Goal: Task Accomplishment & Management: Manage account settings

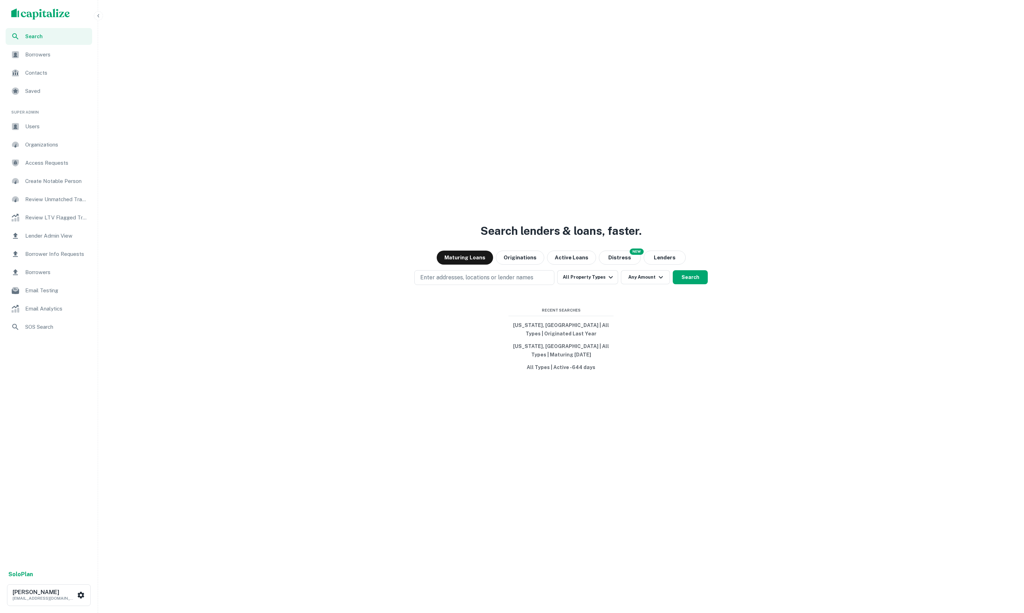
click at [58, 255] on span "Borrower Info Requests" at bounding box center [56, 254] width 63 height 8
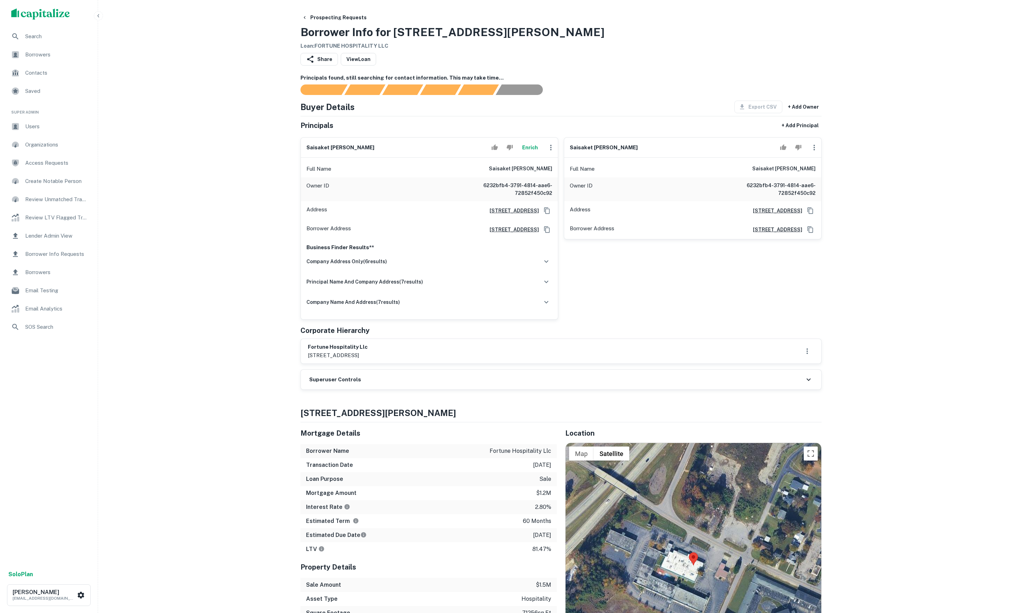
click at [527, 151] on button "Enrich" at bounding box center [530, 147] width 22 height 14
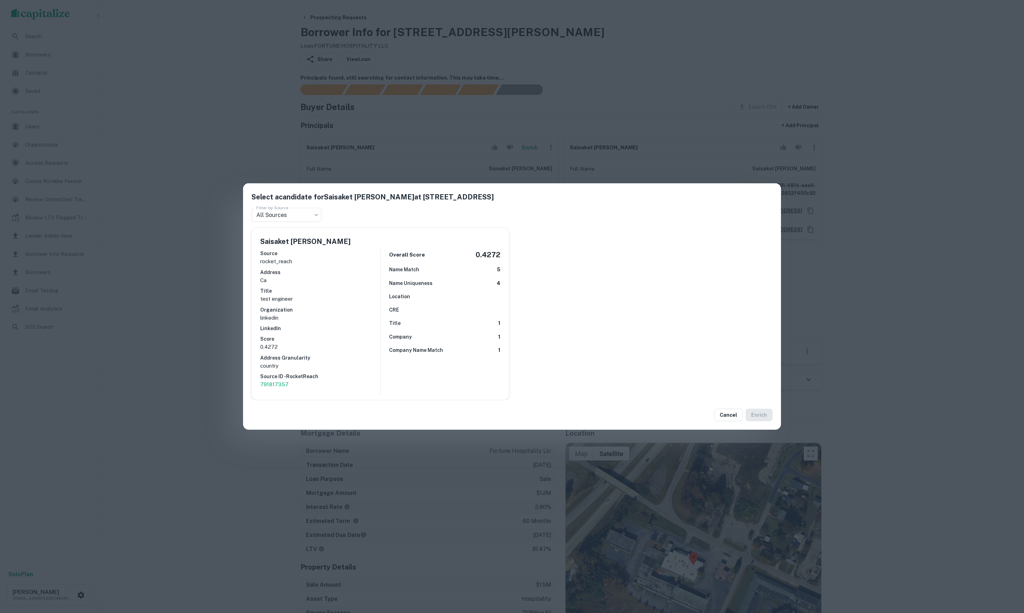
click at [198, 133] on div "Select a candidate for Saisaket Potluri at 2417 e ozark ave Filter by Source Al…" at bounding box center [512, 306] width 1024 height 613
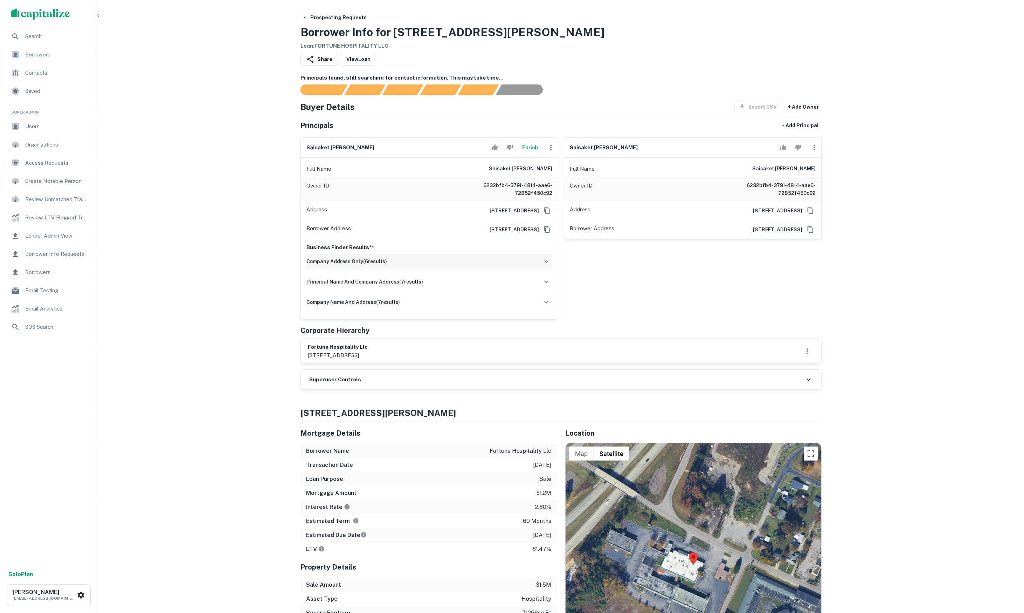
click at [350, 265] on h6 "company address only ( 6 results)" at bounding box center [346, 261] width 81 height 8
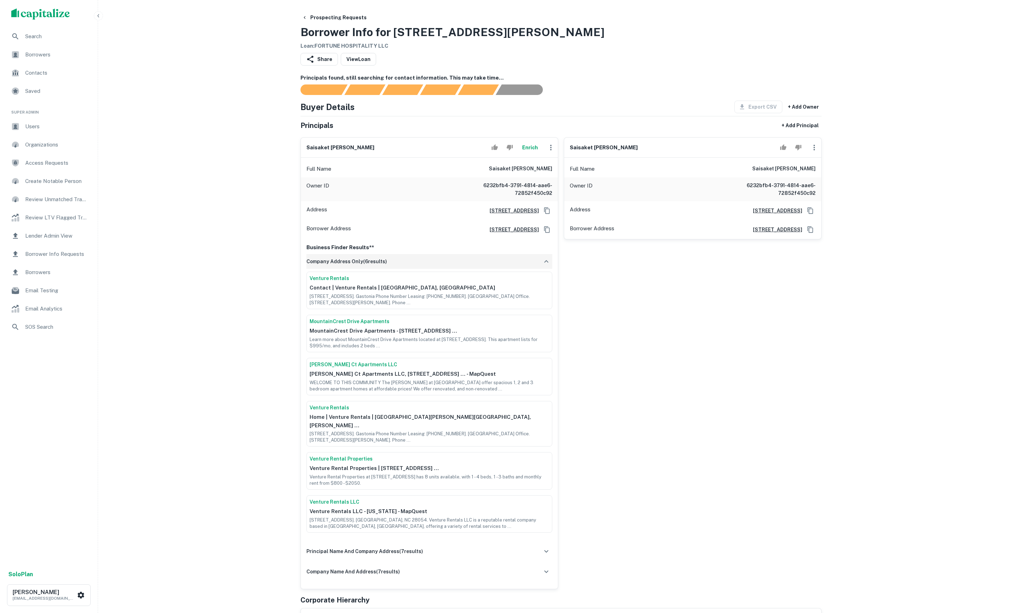
click at [347, 265] on div "company address only ( 6 results)" at bounding box center [429, 261] width 246 height 15
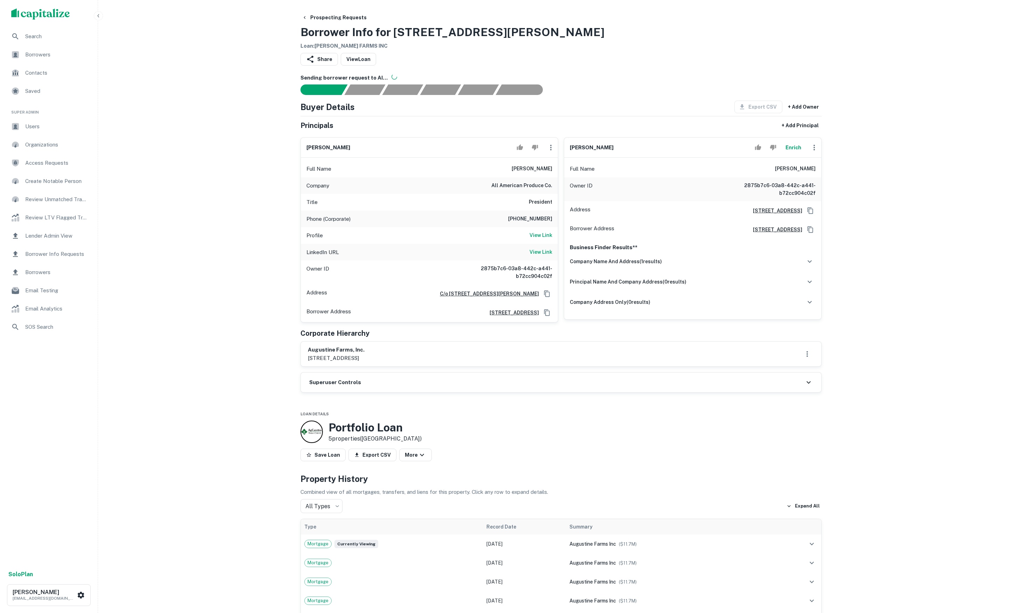
click at [470, 392] on div "Superuser Controls" at bounding box center [561, 382] width 520 height 20
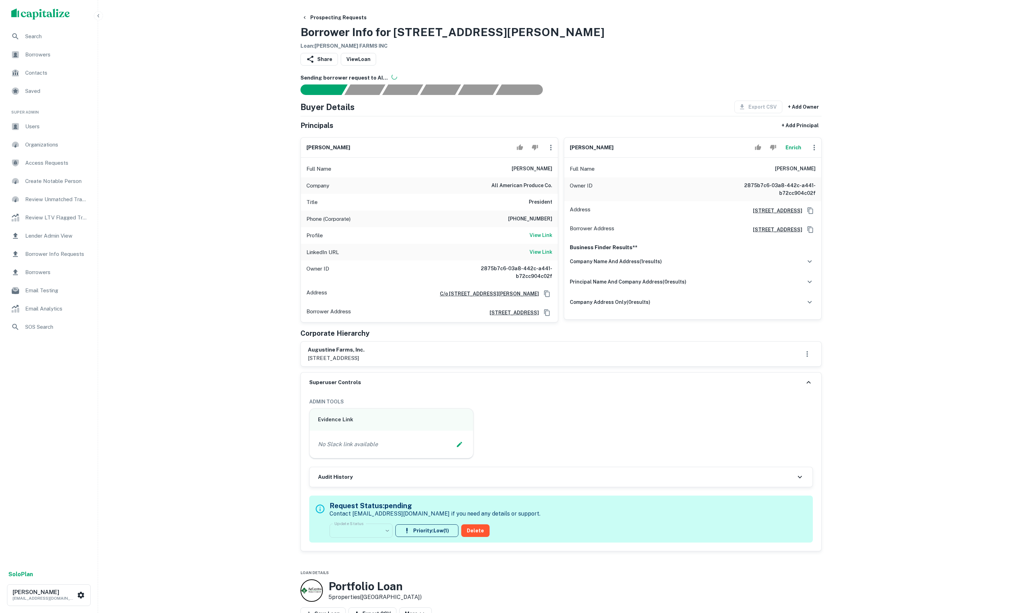
click at [466, 387] on div "Sending borrower request to AI... Buyer Details Export CSV + Add Owner Principa…" at bounding box center [560, 312] width 521 height 477
click at [785, 154] on button "Enrich" at bounding box center [793, 147] width 22 height 14
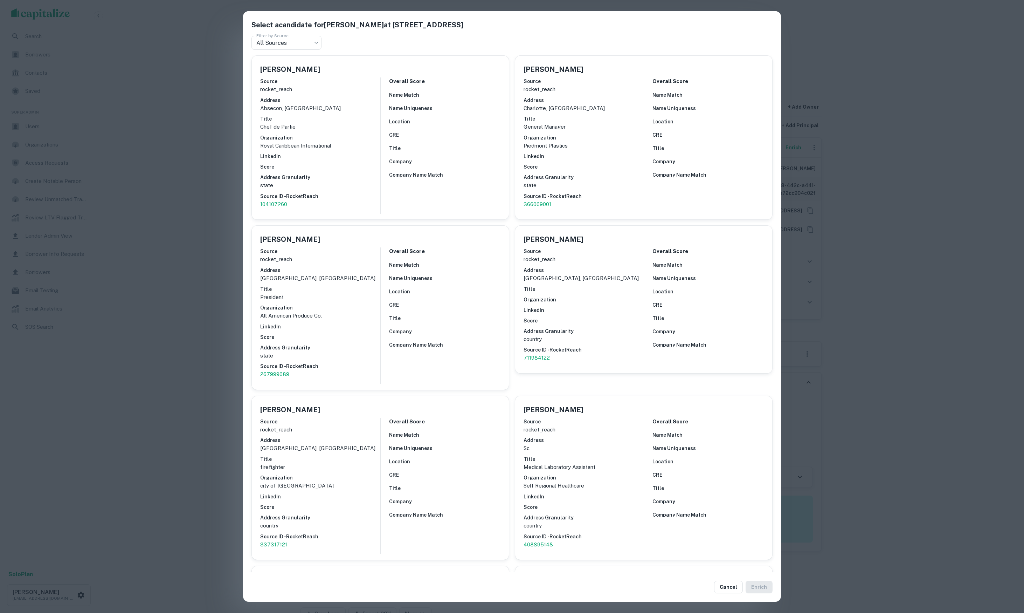
click at [941, 183] on div "Select a candidate for William Augustine at 3341 nesco road Filter by Source Al…" at bounding box center [512, 306] width 1024 height 613
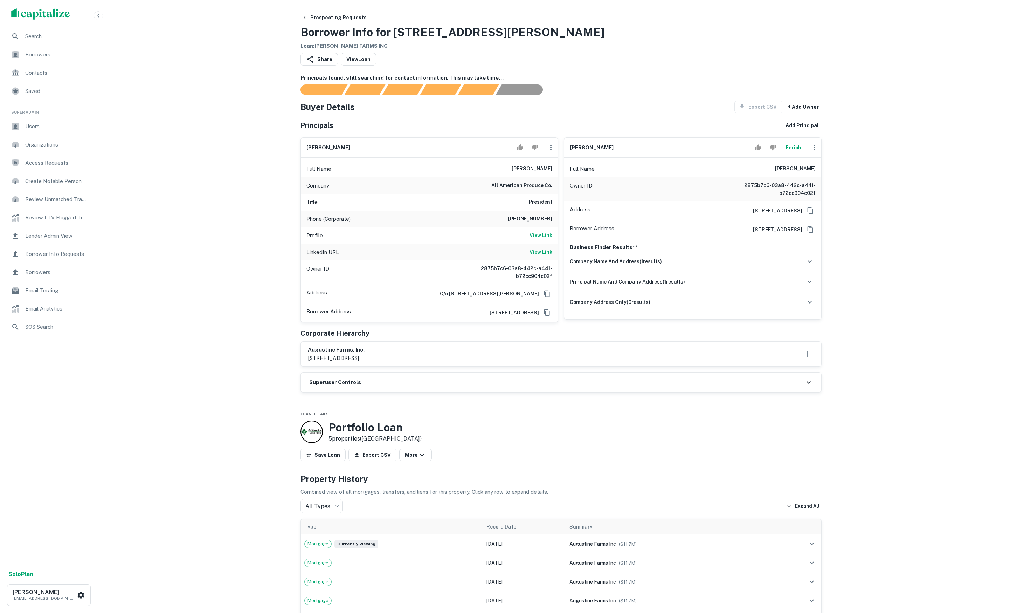
click at [787, 153] on button "Enrich" at bounding box center [793, 147] width 22 height 14
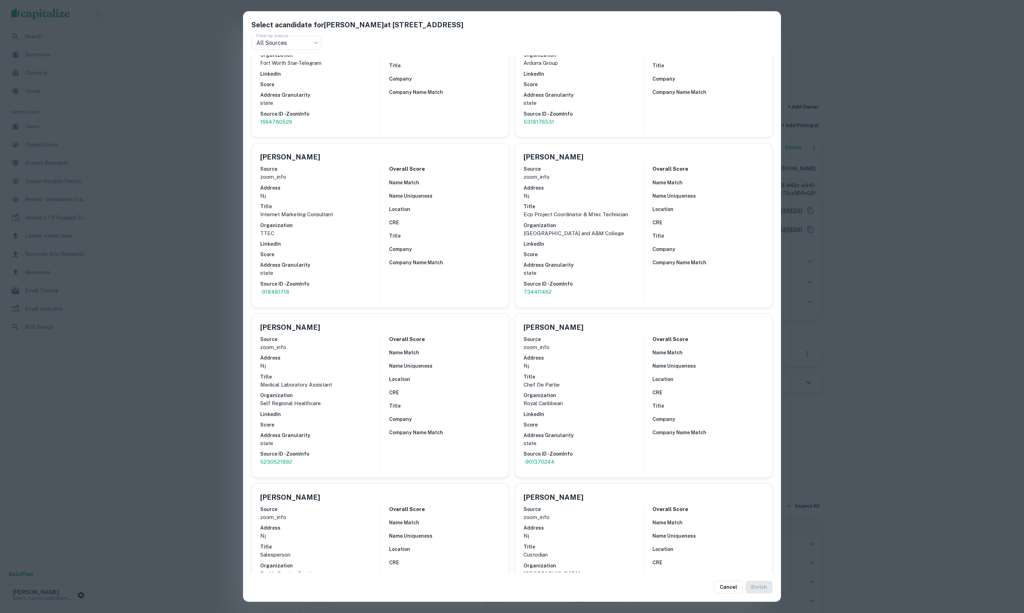
scroll to position [424, 0]
click at [950, 216] on div "Select a candidate for William Augustine at 3341 nesco road Filter by Source Al…" at bounding box center [512, 306] width 1024 height 613
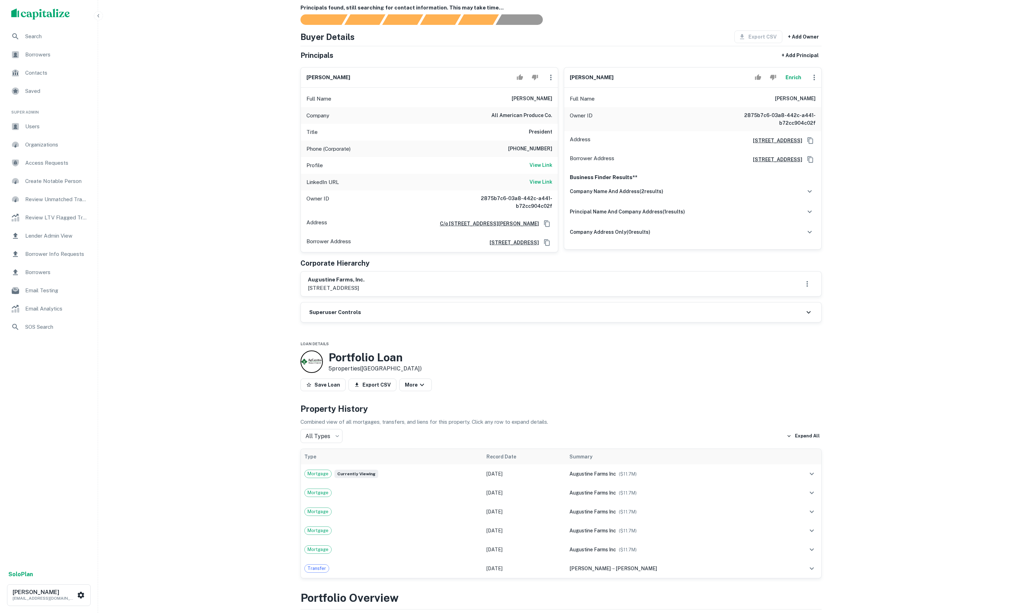
drag, startPoint x: 393, startPoint y: 325, endPoint x: 392, endPoint y: 338, distance: 13.3
click at [393, 322] on div "Superuser Controls" at bounding box center [561, 312] width 520 height 20
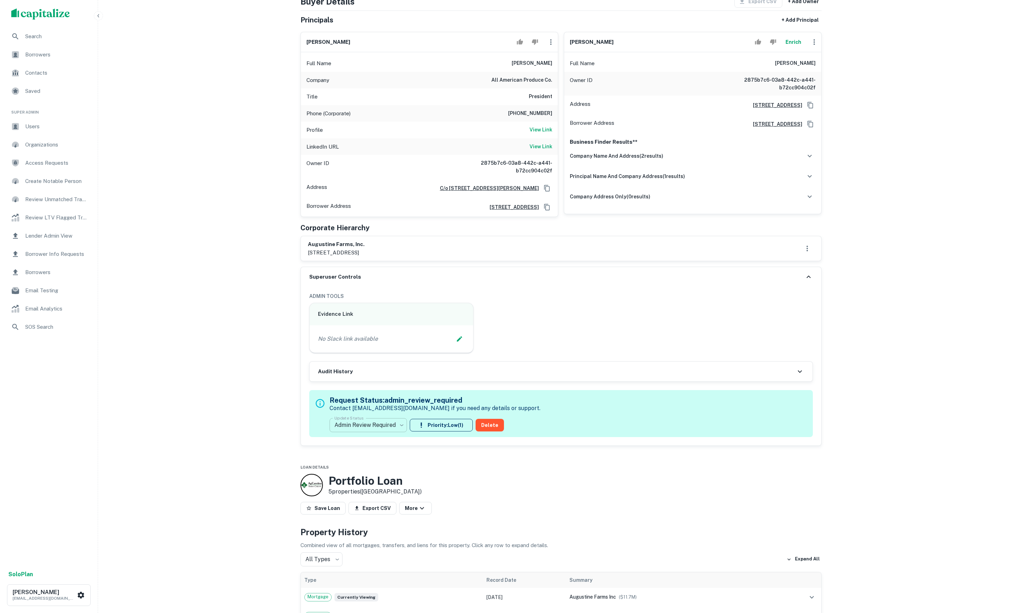
scroll to position [125, 0]
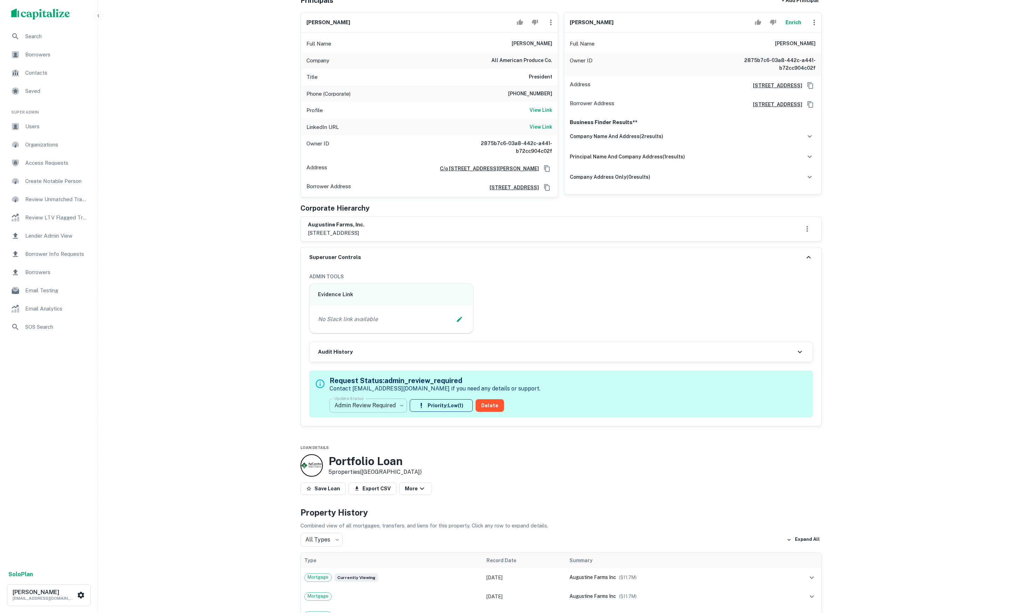
click at [356, 412] on div "**********" at bounding box center [368, 405] width 77 height 14
click at [364, 426] on body "Search Borrowers Contacts Saved Super Admin Users Organizations Access Requests…" at bounding box center [512, 181] width 1024 height 613
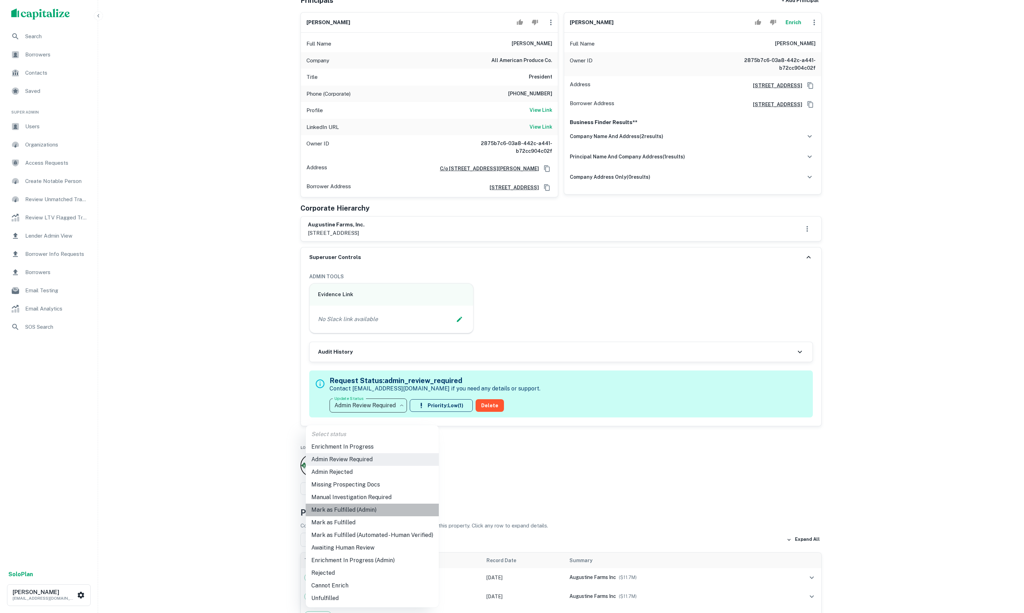
click at [381, 506] on li "Mark as Fulfilled (Admin)" at bounding box center [372, 509] width 133 height 13
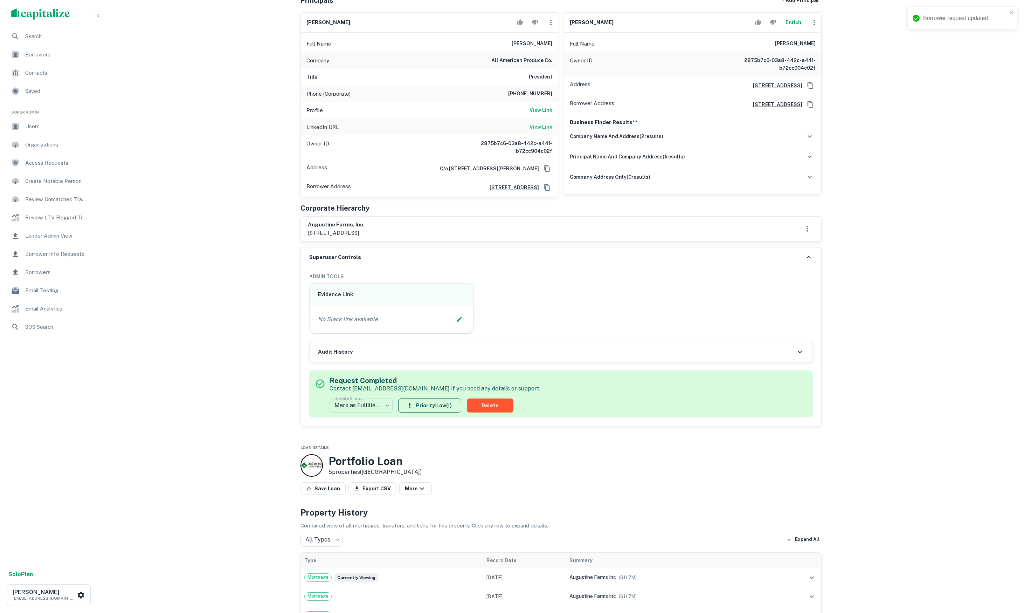
scroll to position [126, 0]
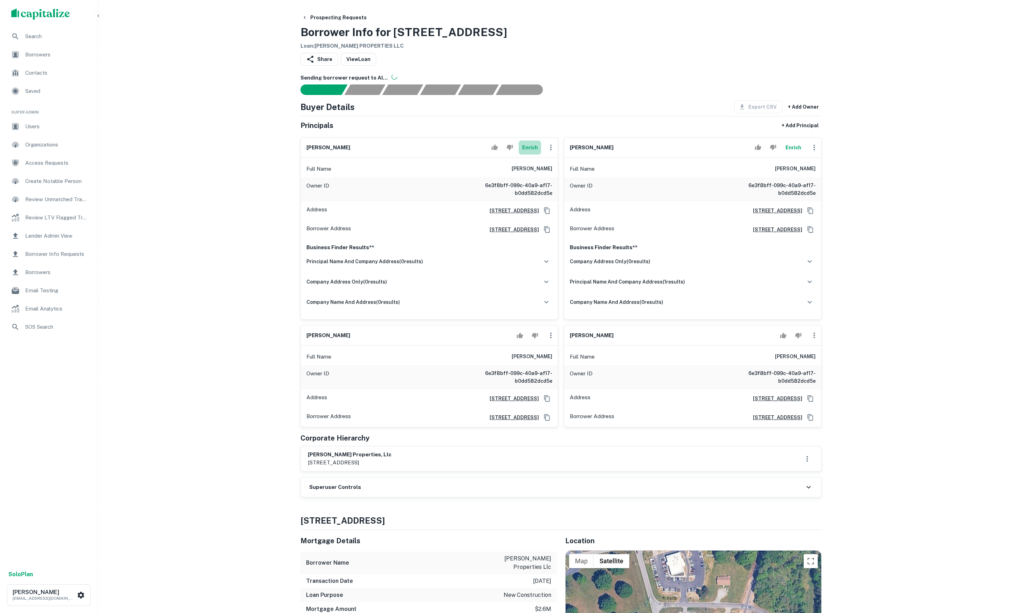
click at [521, 154] on button "Enrich" at bounding box center [530, 147] width 22 height 14
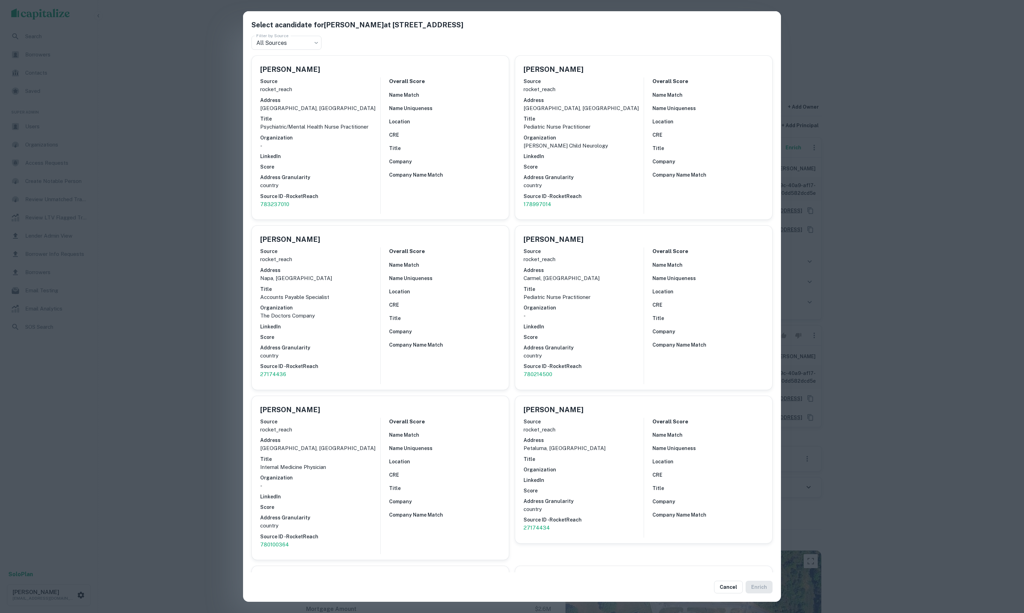
click at [216, 139] on div "Select a candidate for [PERSON_NAME] at [STREET_ADDRESS] Filter by Source All S…" at bounding box center [512, 306] width 1024 height 613
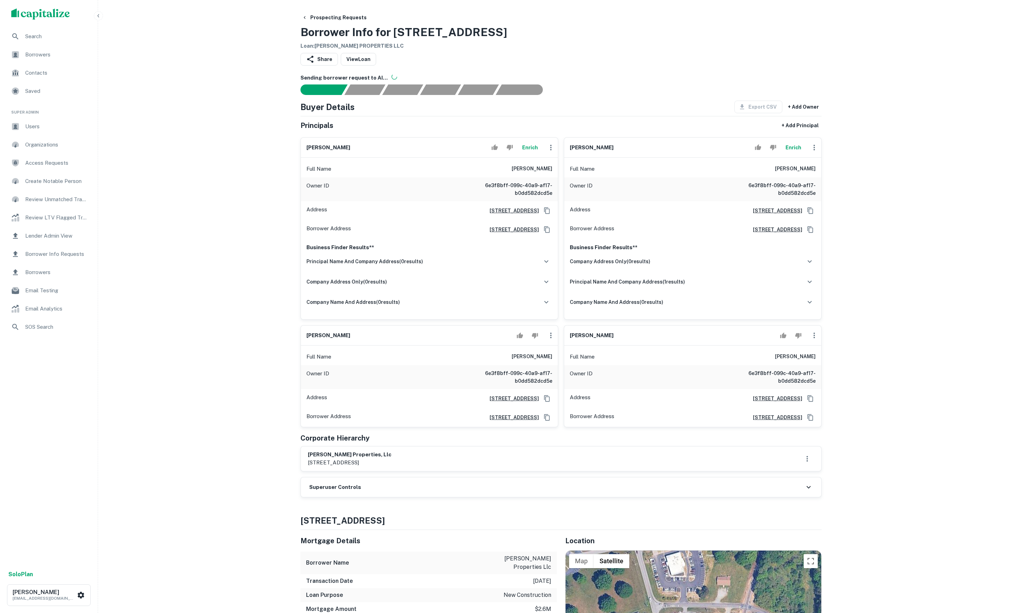
click at [530, 148] on button "Enrich" at bounding box center [530, 147] width 22 height 14
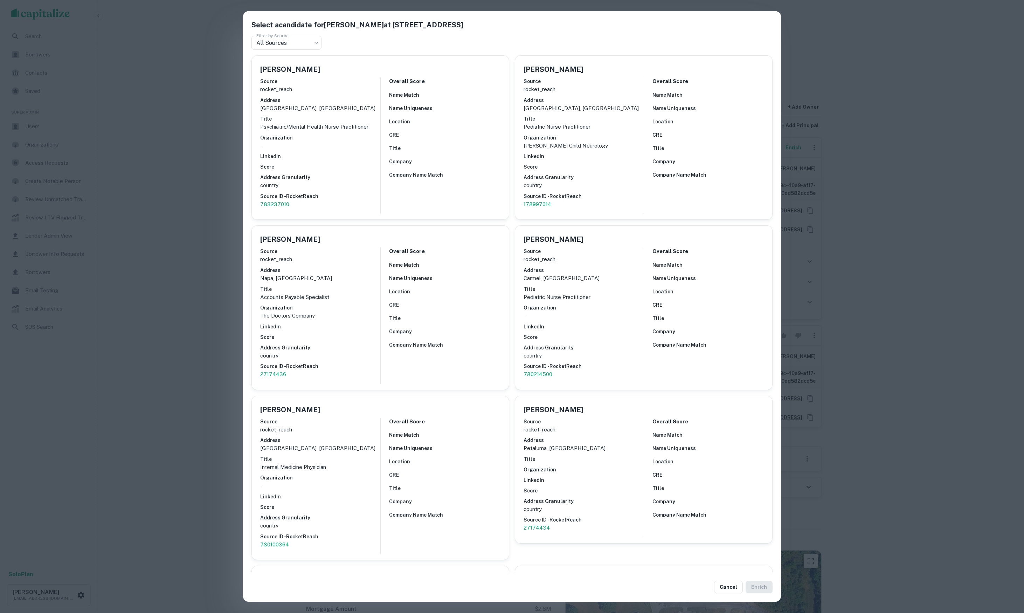
click at [117, 114] on div "Select a candidate for patricia w grayson at 214 shadow valley road Filter by S…" at bounding box center [512, 306] width 1024 height 613
